Goal: Find specific page/section: Find specific page/section

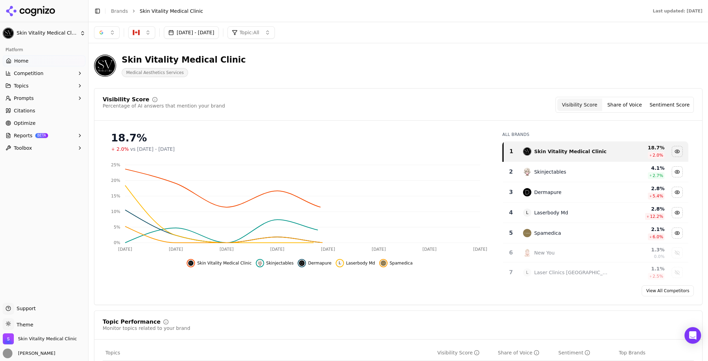
click at [200, 34] on button "[DATE] - [DATE]" at bounding box center [191, 32] width 55 height 12
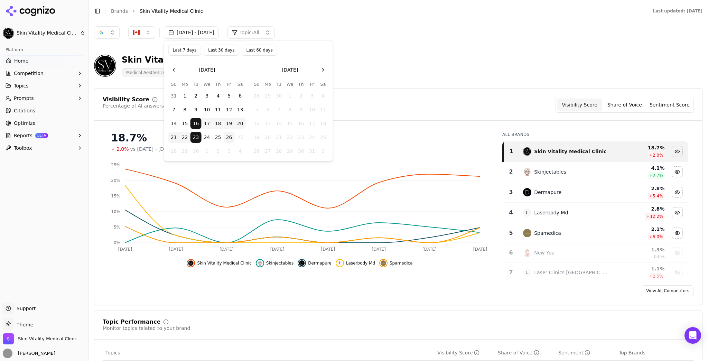
click at [187, 52] on button "Last 7 days" at bounding box center [184, 50] width 33 height 11
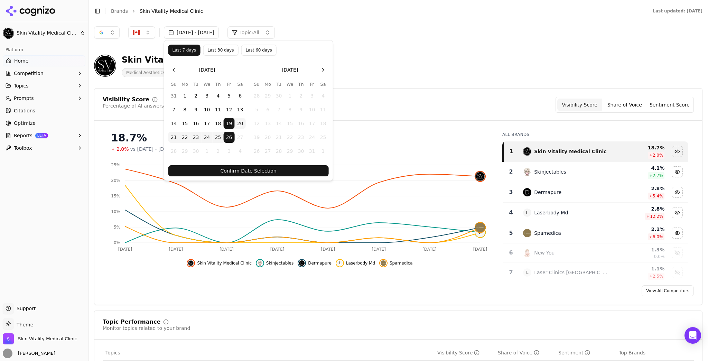
click at [324, 169] on button "Confirm Date Selection" at bounding box center [248, 170] width 160 height 11
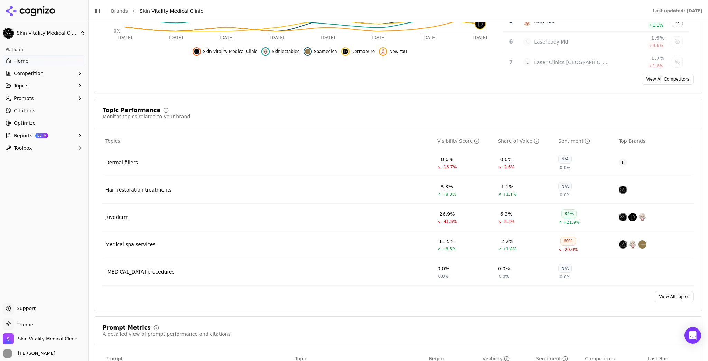
scroll to position [221, 0]
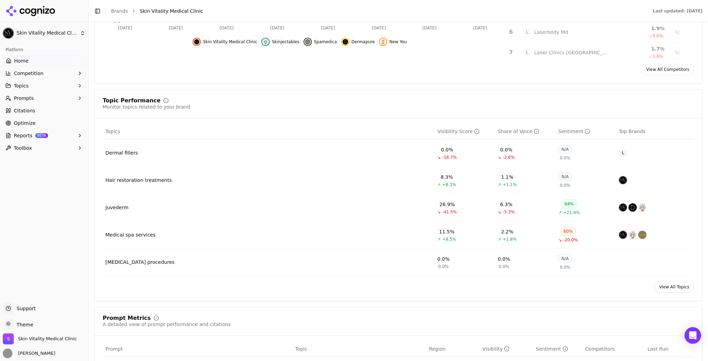
click at [31, 95] on span "Prompts" at bounding box center [24, 98] width 20 height 7
click at [31, 108] on span "Active" at bounding box center [44, 109] width 60 height 7
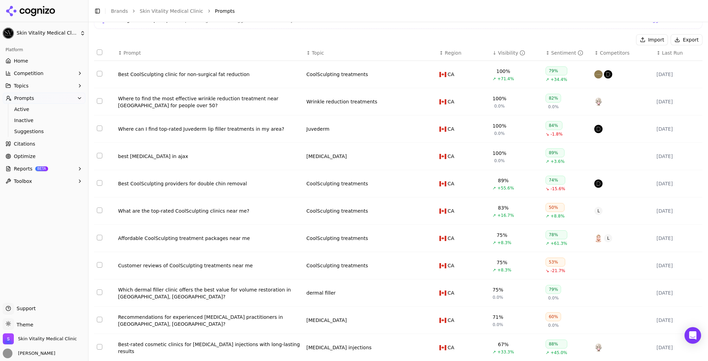
scroll to position [83, 0]
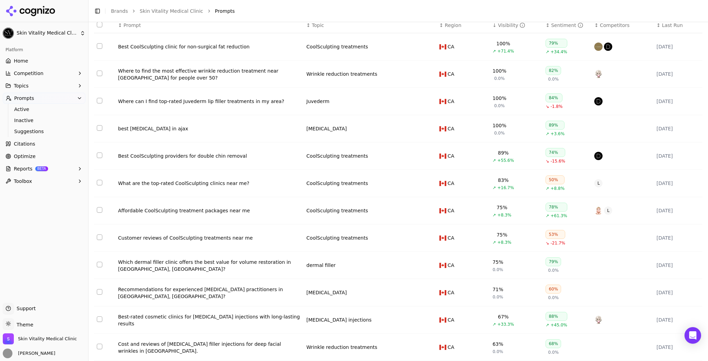
click at [24, 61] on span "Home" at bounding box center [21, 60] width 14 height 7
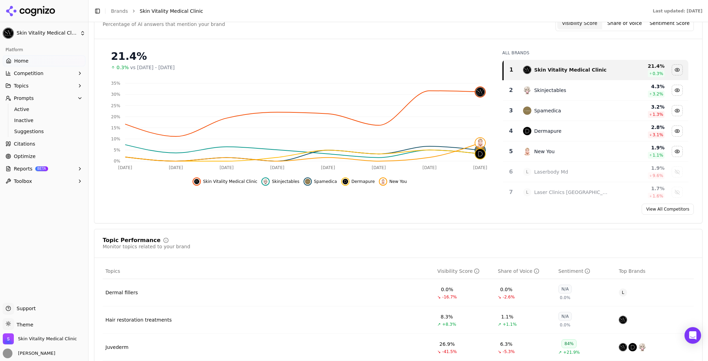
scroll to position [138, 0]
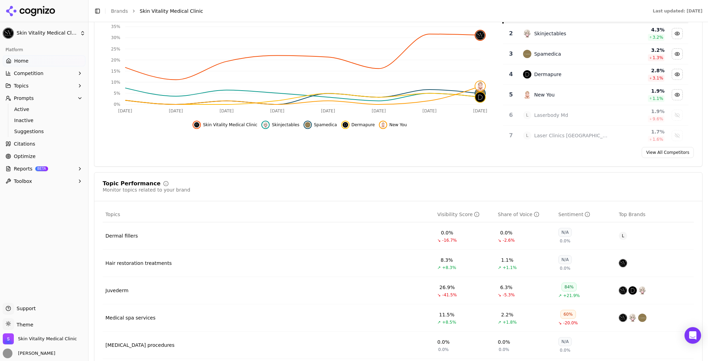
drag, startPoint x: 22, startPoint y: 103, endPoint x: 22, endPoint y: 107, distance: 4.1
click at [22, 103] on button "Prompts" at bounding box center [44, 98] width 83 height 11
click at [23, 105] on ul "Home Competition Topics Prompts Citations Optimize Reports BETA Toolbox" at bounding box center [44, 104] width 83 height 98
click at [24, 103] on button "Prompts" at bounding box center [44, 98] width 83 height 11
click at [24, 106] on span "Active" at bounding box center [44, 109] width 60 height 7
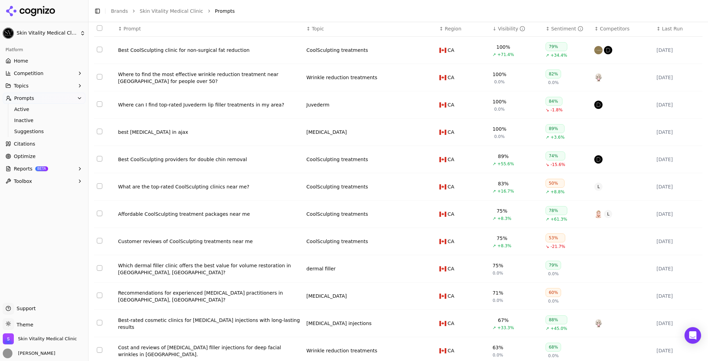
scroll to position [83, 0]
